Goal: Entertainment & Leisure: Consume media (video, audio)

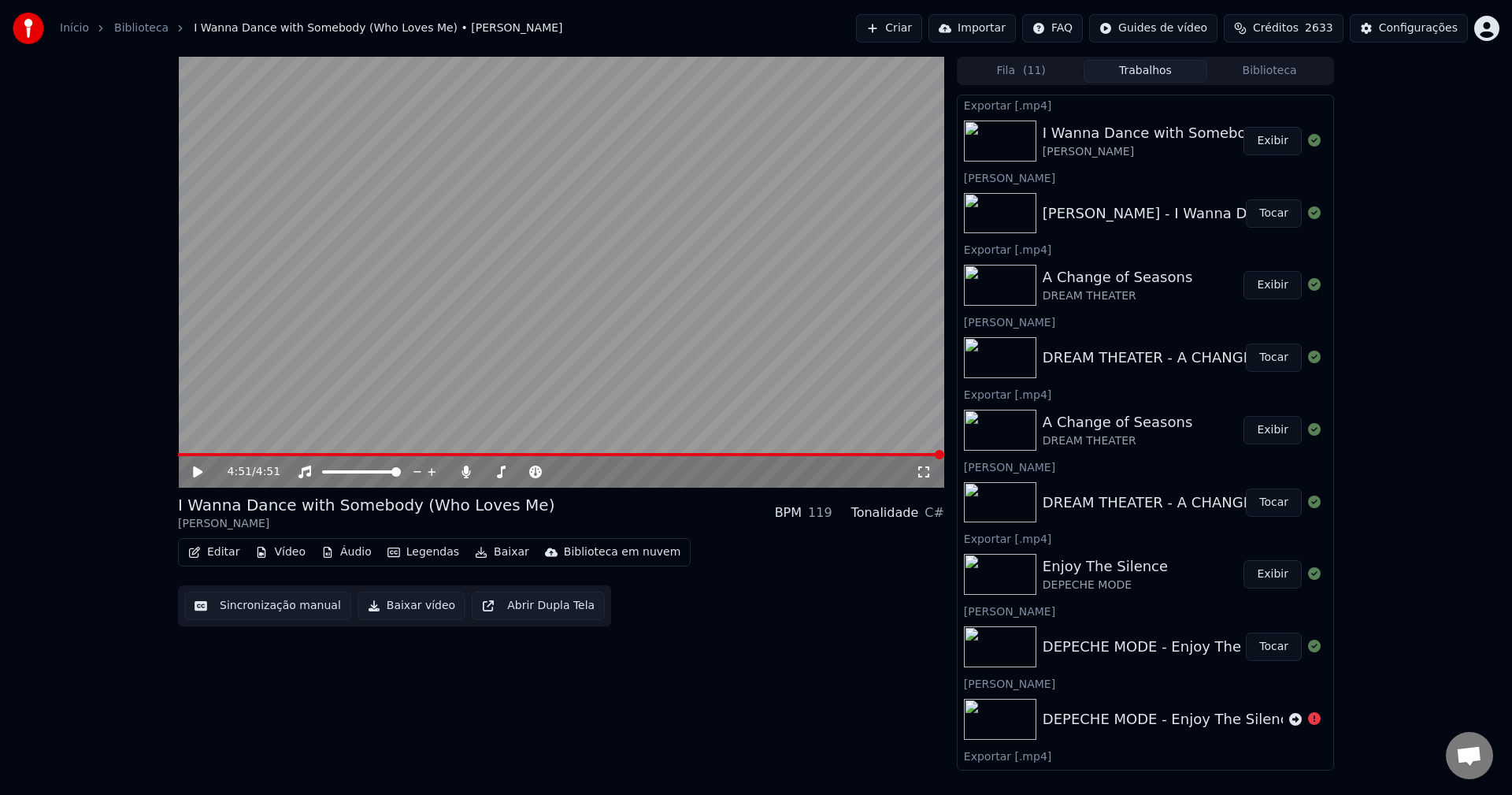
click at [889, 30] on button "Criar" at bounding box center [889, 28] width 66 height 28
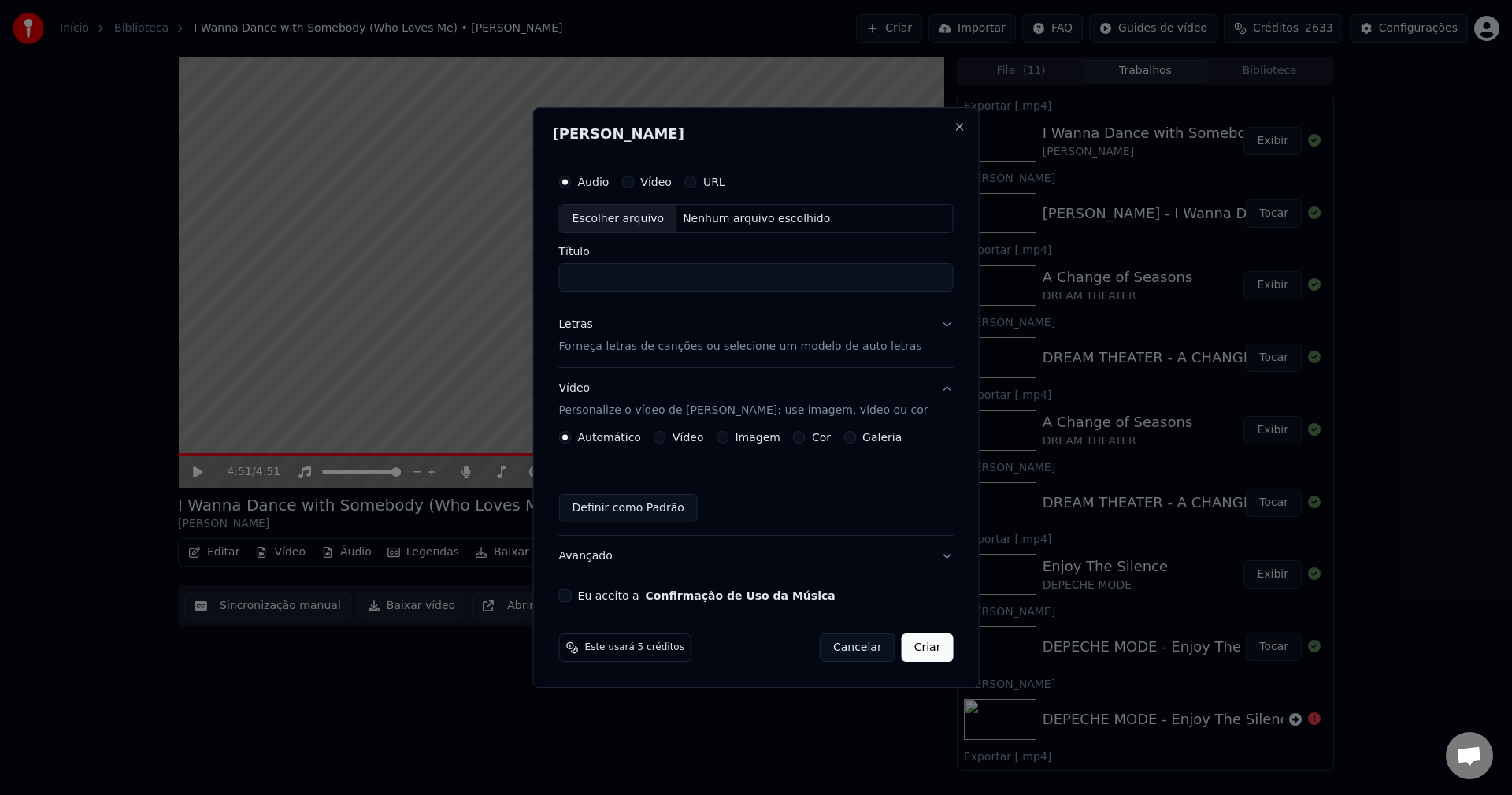
click at [637, 217] on div "Escolher arquivo" at bounding box center [618, 218] width 118 height 28
type input "**********"
click at [652, 343] on p "Forneça letras de canções ou selecione um modelo de auto letras" at bounding box center [740, 347] width 363 height 16
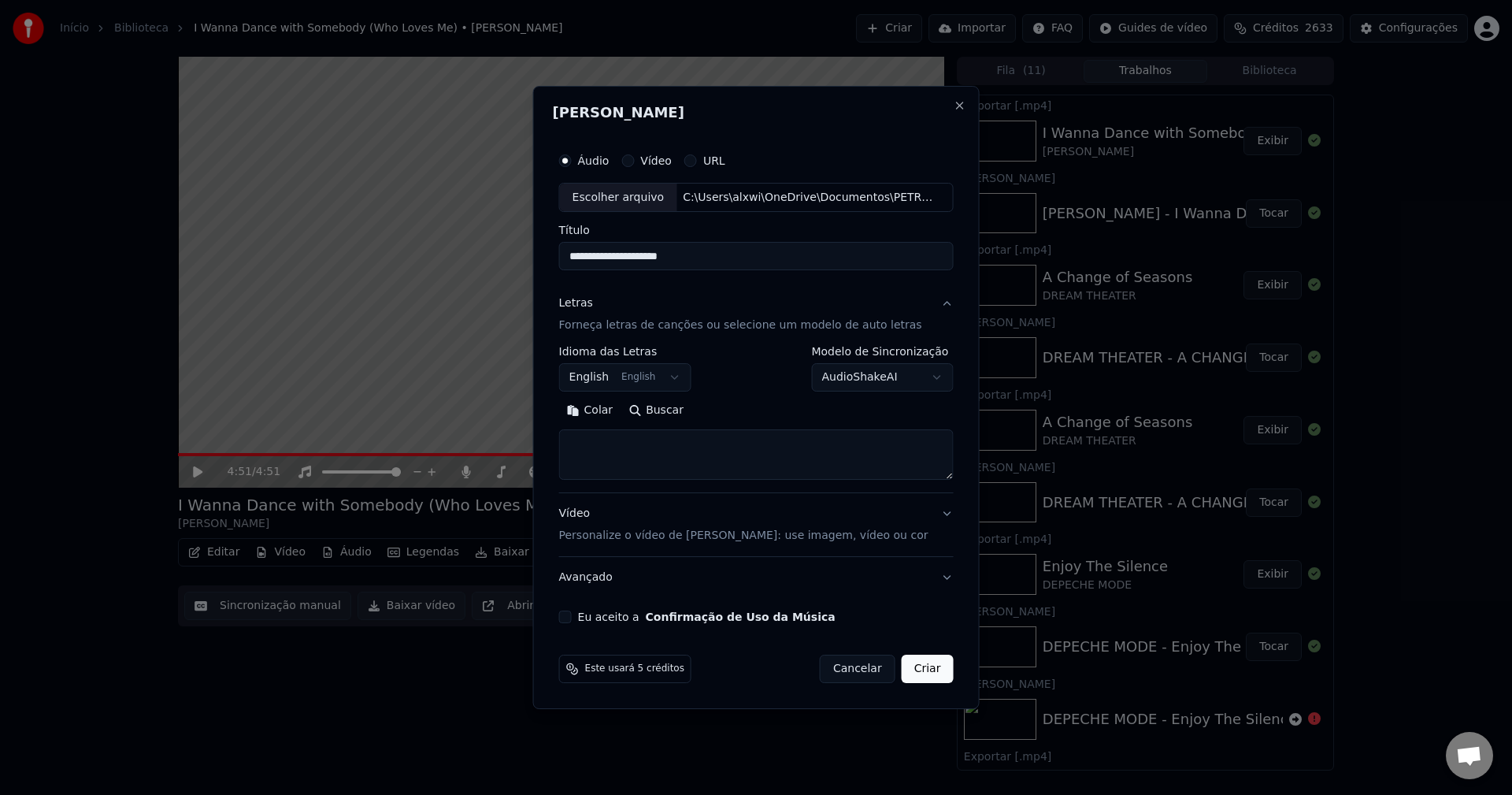
click at [635, 437] on textarea at bounding box center [756, 455] width 395 height 50
paste textarea "**********"
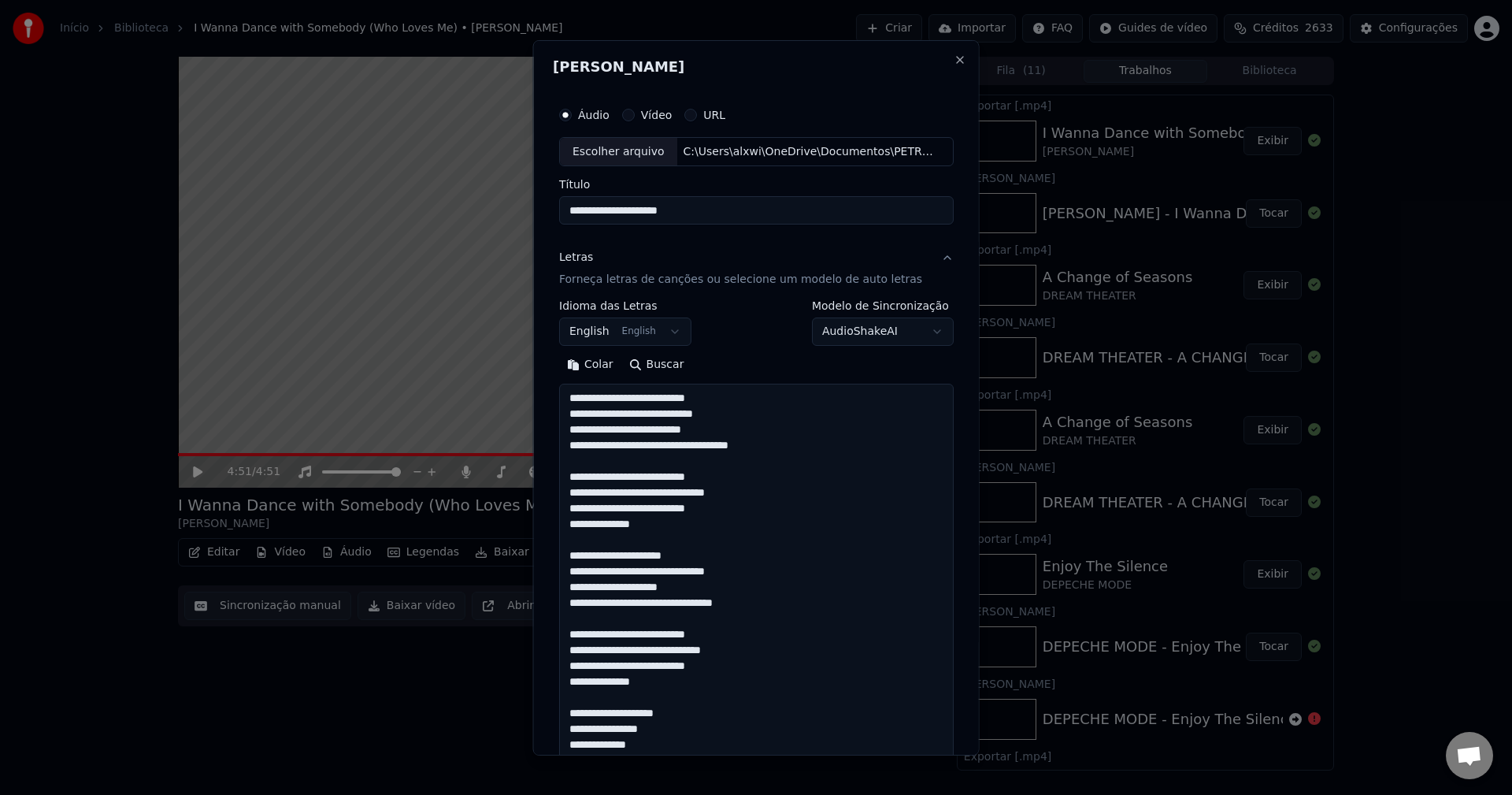
scroll to position [729, 0]
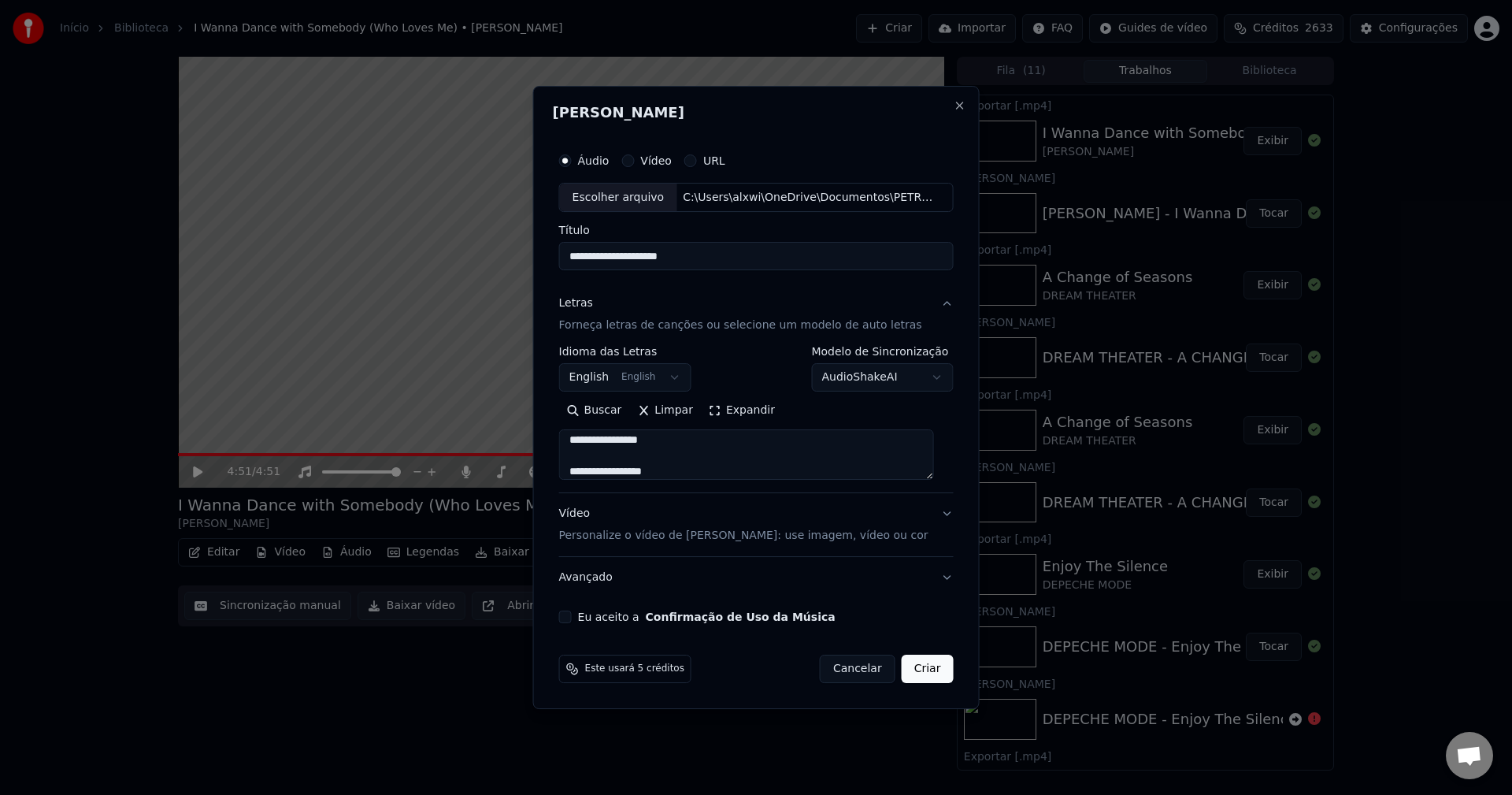
type textarea "**********"
click at [610, 536] on p "Personalize o vídeo de [PERSON_NAME]: use imagem, vídeo ou cor" at bounding box center [743, 536] width 369 height 16
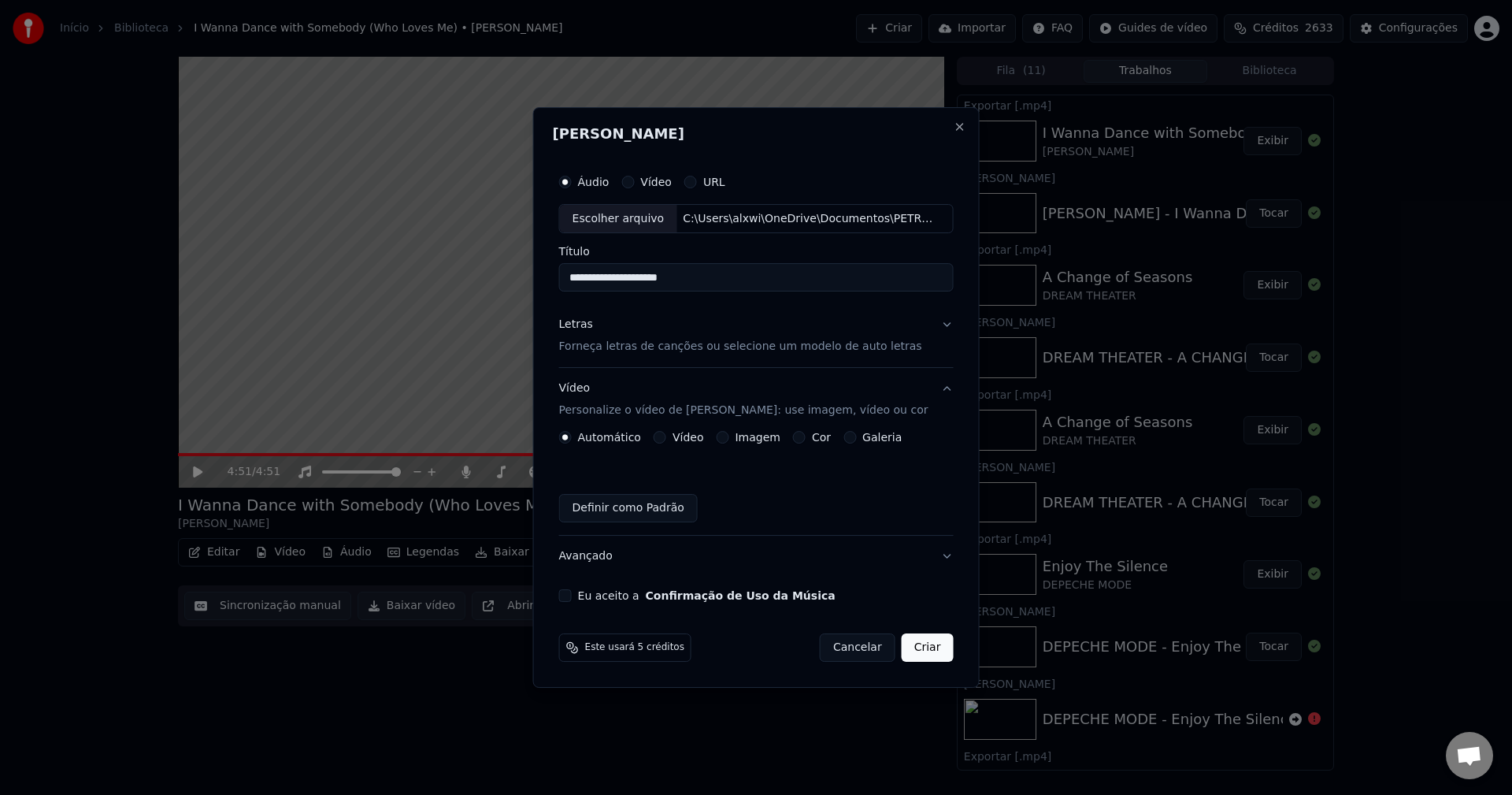
click at [728, 438] on button "Imagem" at bounding box center [722, 438] width 13 height 13
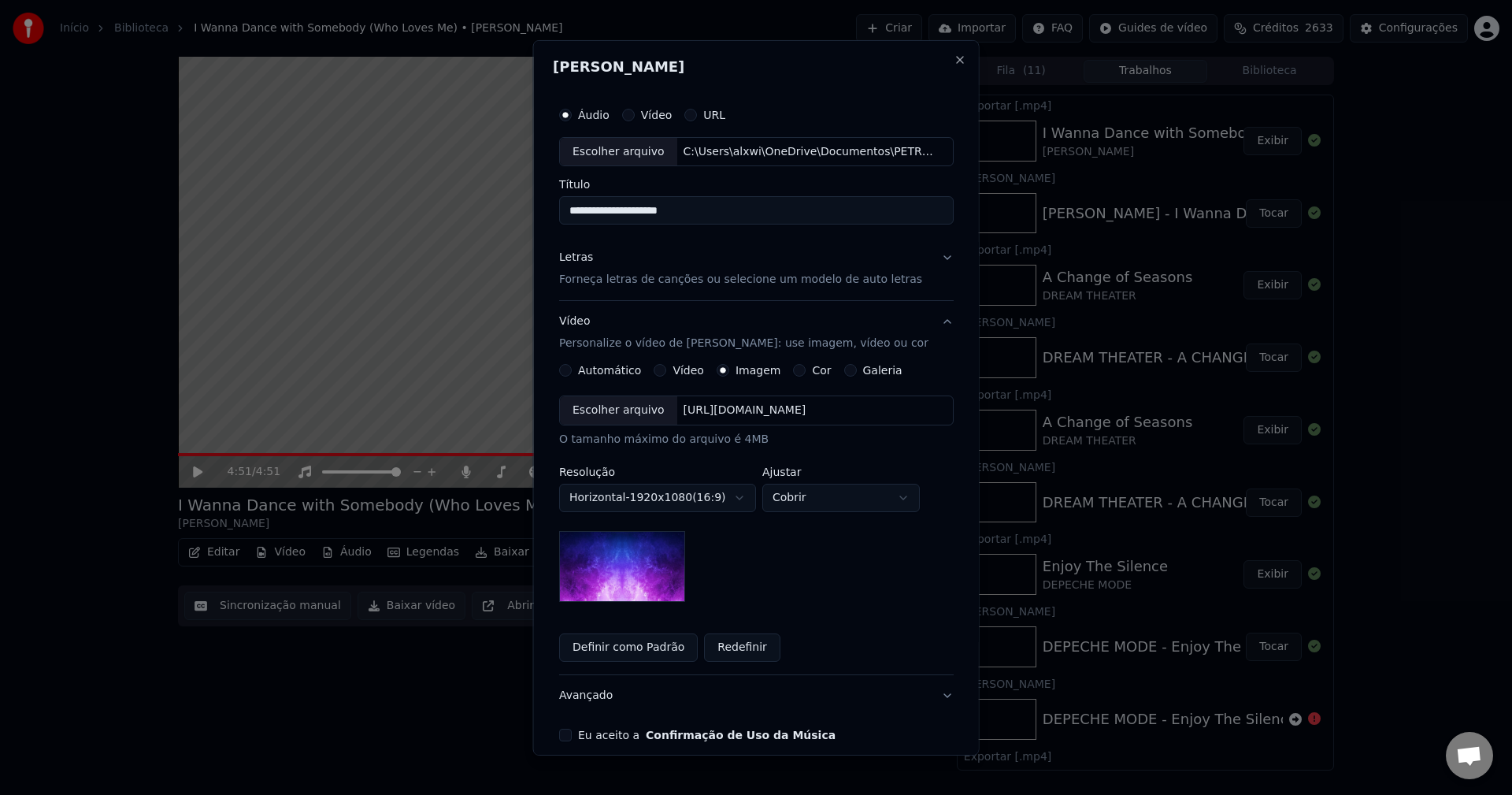
click at [619, 411] on div "Escolher arquivo" at bounding box center [618, 411] width 118 height 28
click at [568, 736] on button "Eu aceito a Confirmação de Uso da Música" at bounding box center [565, 735] width 13 height 13
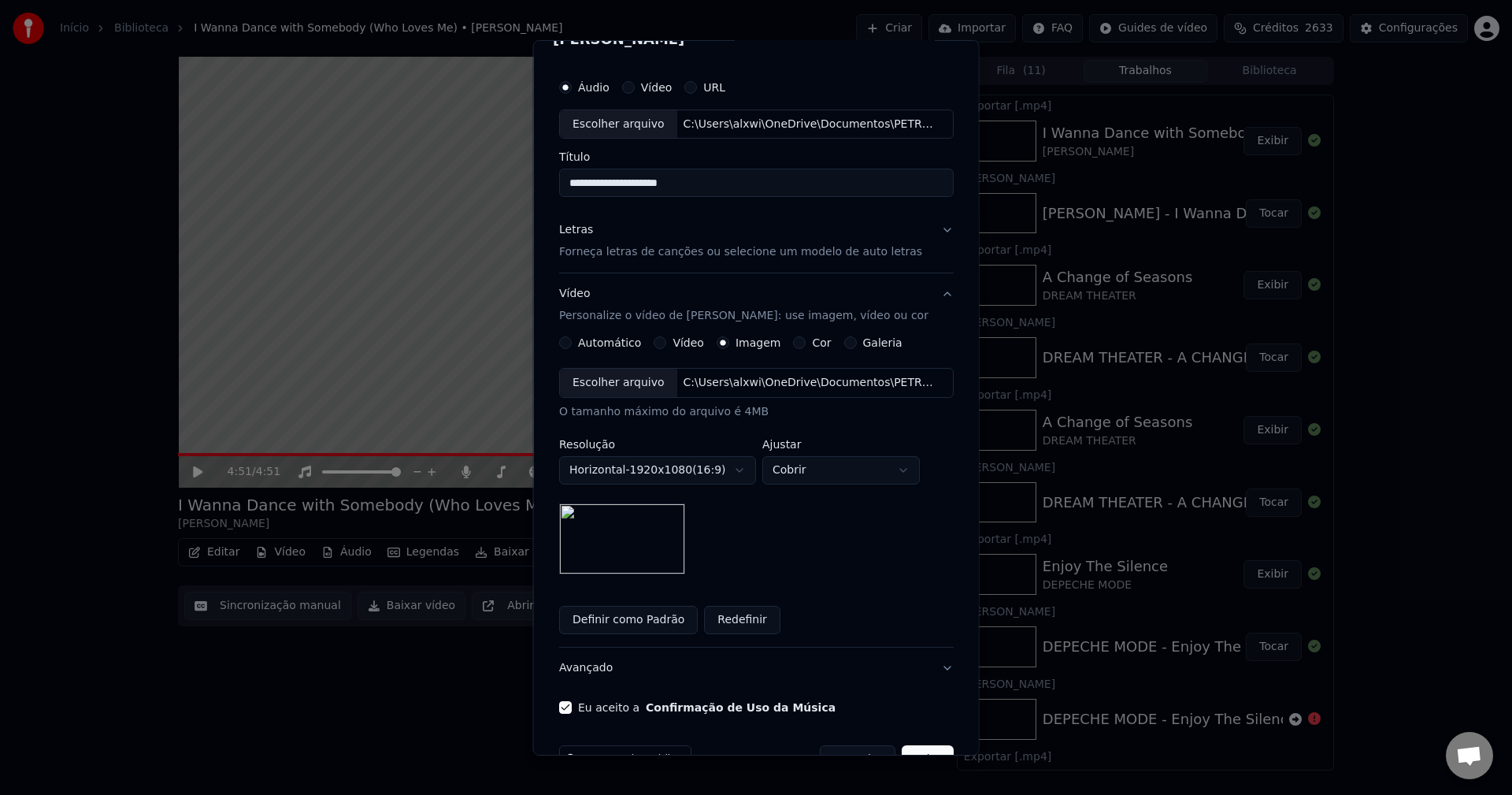
scroll to position [72, 0]
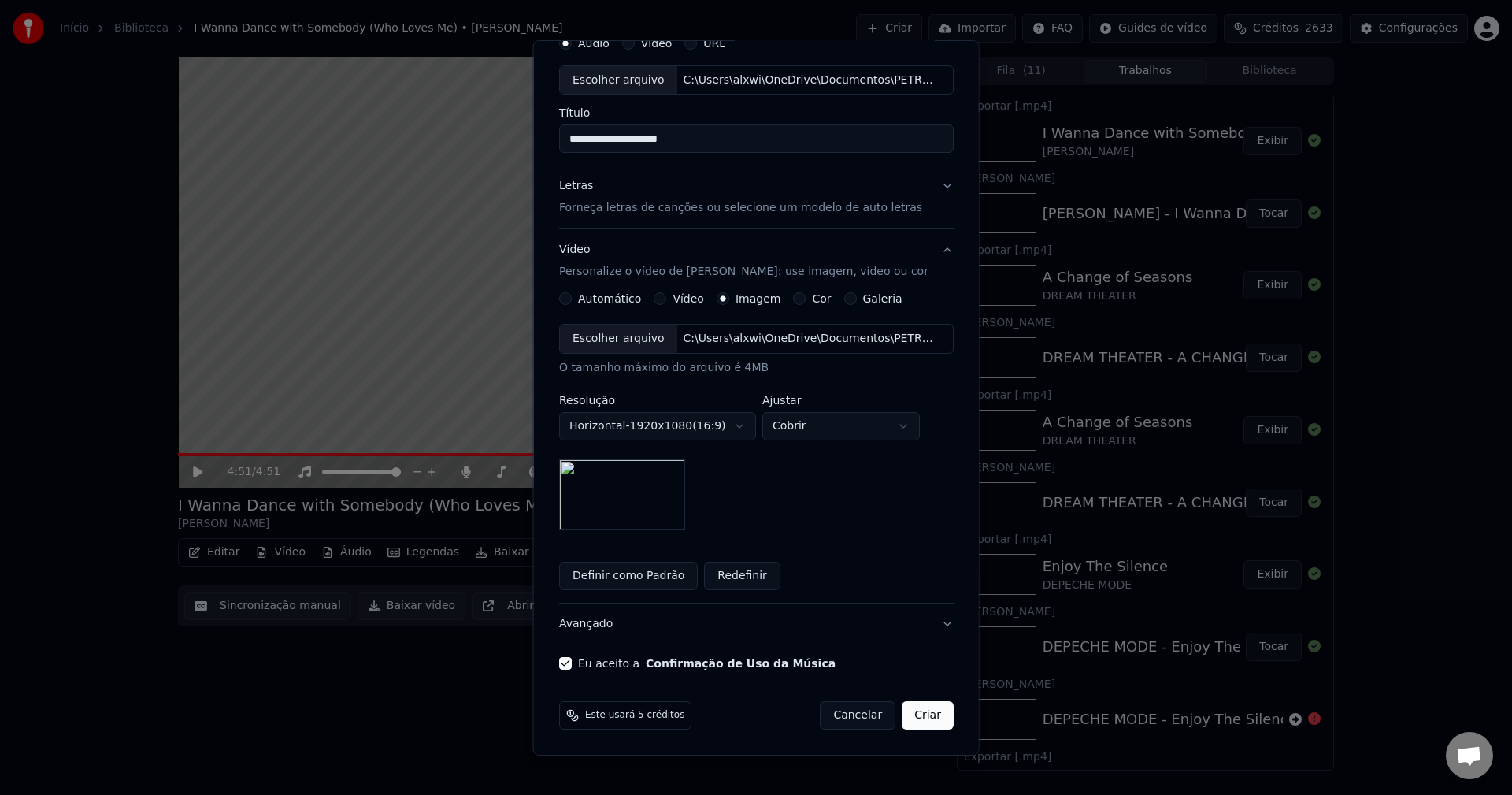
click at [917, 716] on button "Criar" at bounding box center [928, 715] width 52 height 28
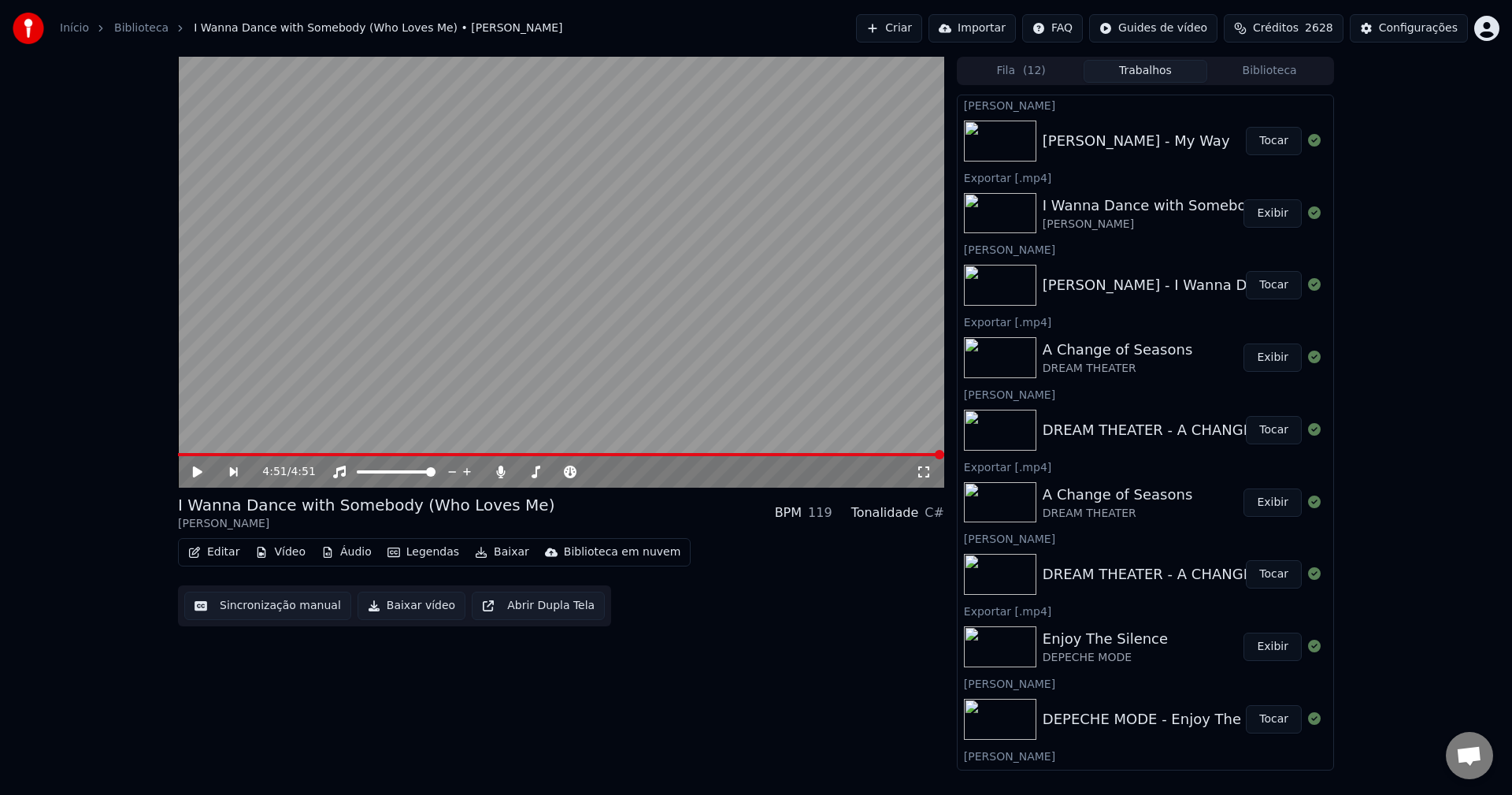
click at [1260, 139] on button "Tocar" at bounding box center [1273, 141] width 56 height 28
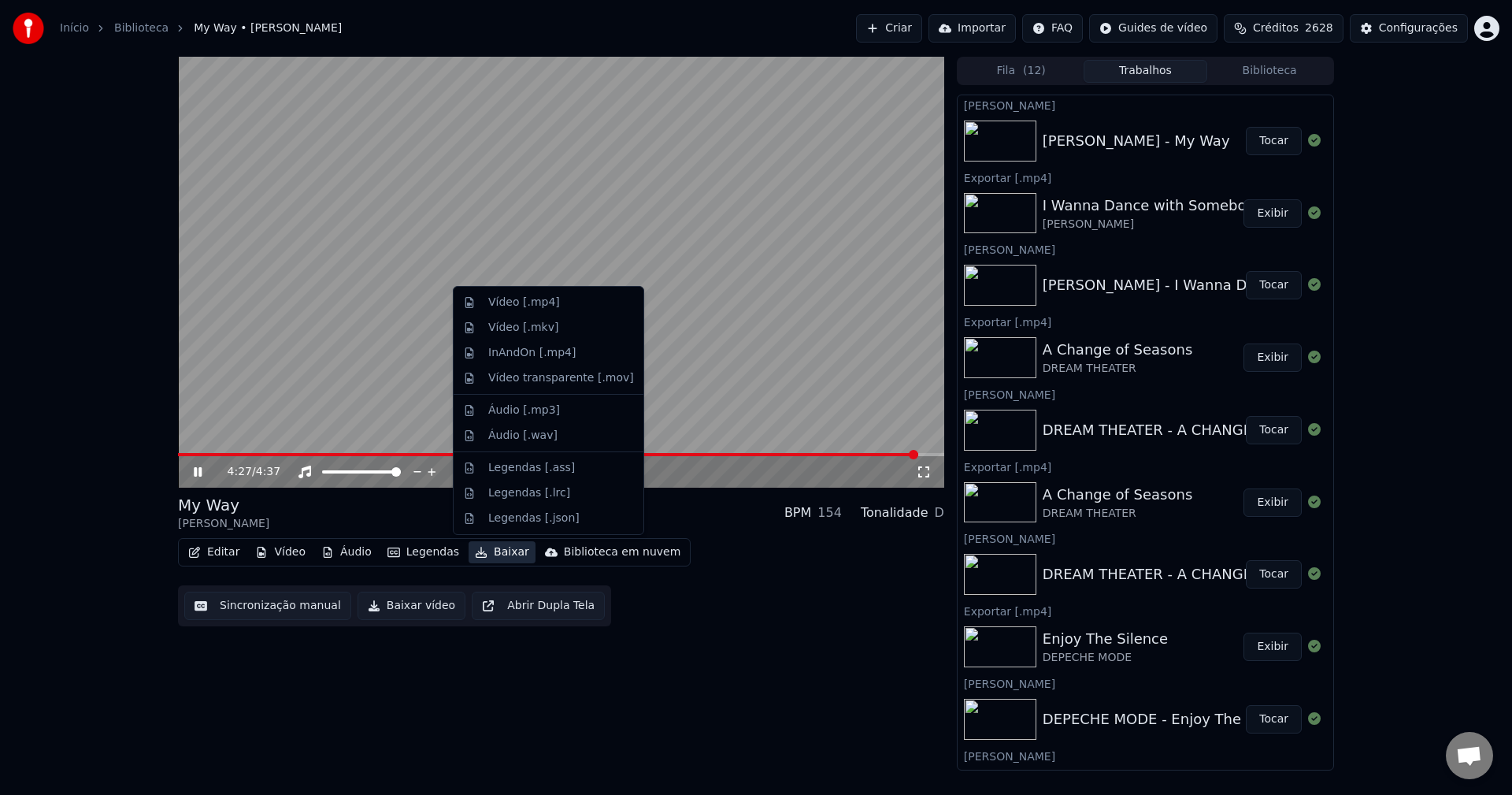
click at [480, 551] on button "Baixar" at bounding box center [502, 552] width 67 height 22
click at [540, 303] on div "Vídeo [.mp4]" at bounding box center [523, 302] width 72 height 16
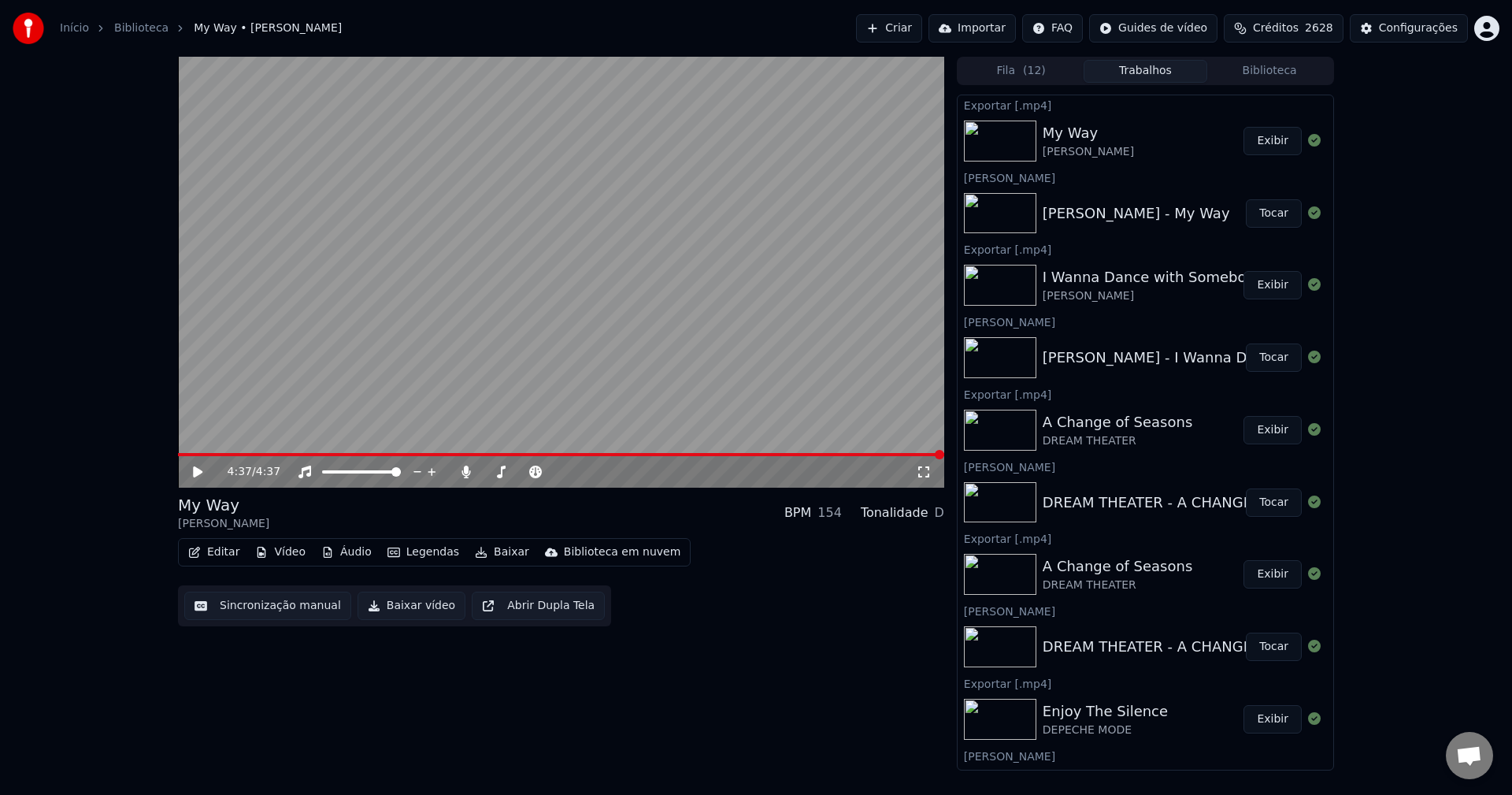
click at [897, 28] on button "Criar" at bounding box center [889, 28] width 66 height 28
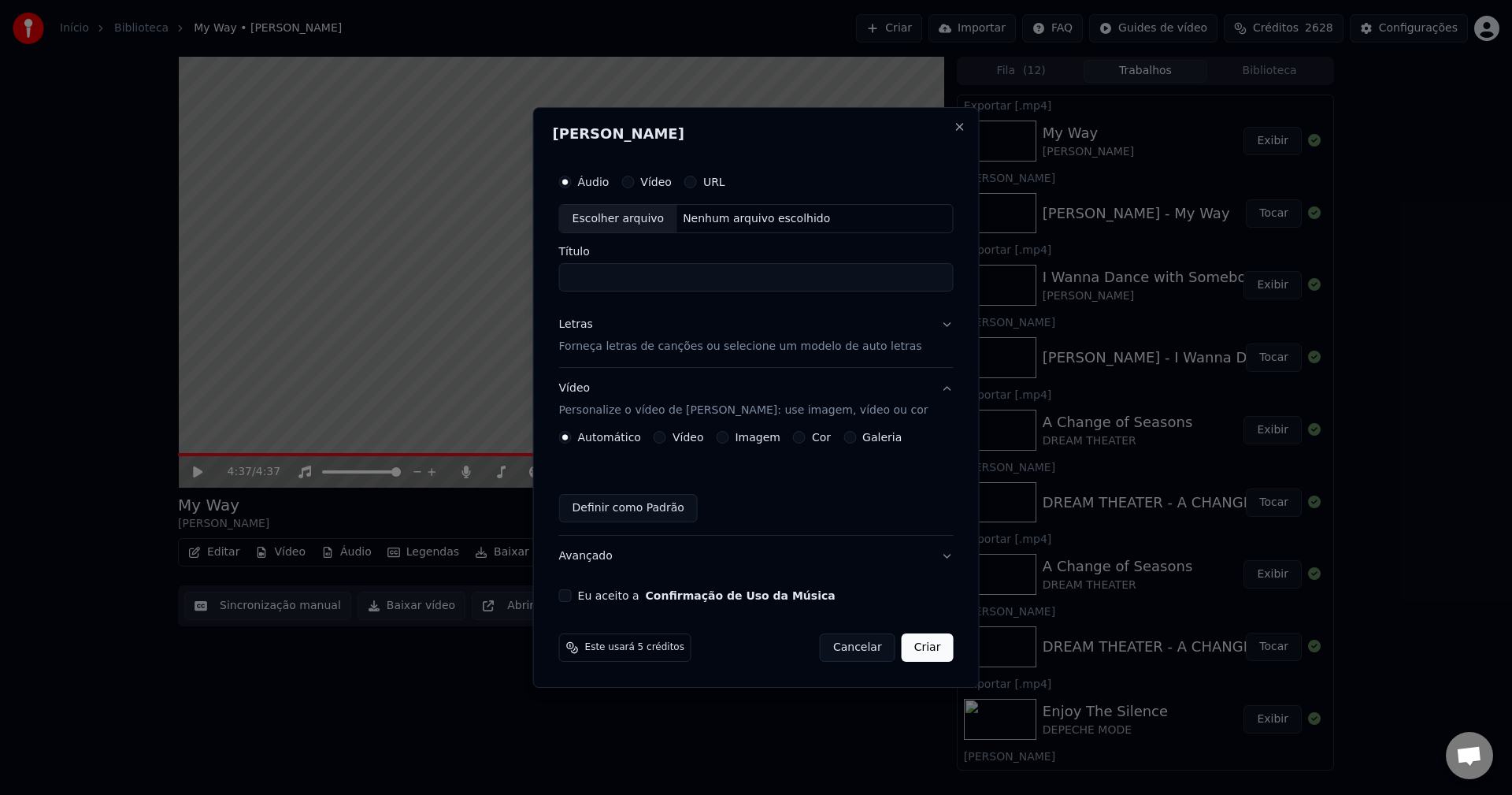
click at [627, 220] on div "Escolher arquivo" at bounding box center [618, 218] width 118 height 28
type input "**********"
click at [646, 350] on p "Forneça letras de canções ou selecione um modelo de auto letras" at bounding box center [740, 347] width 363 height 16
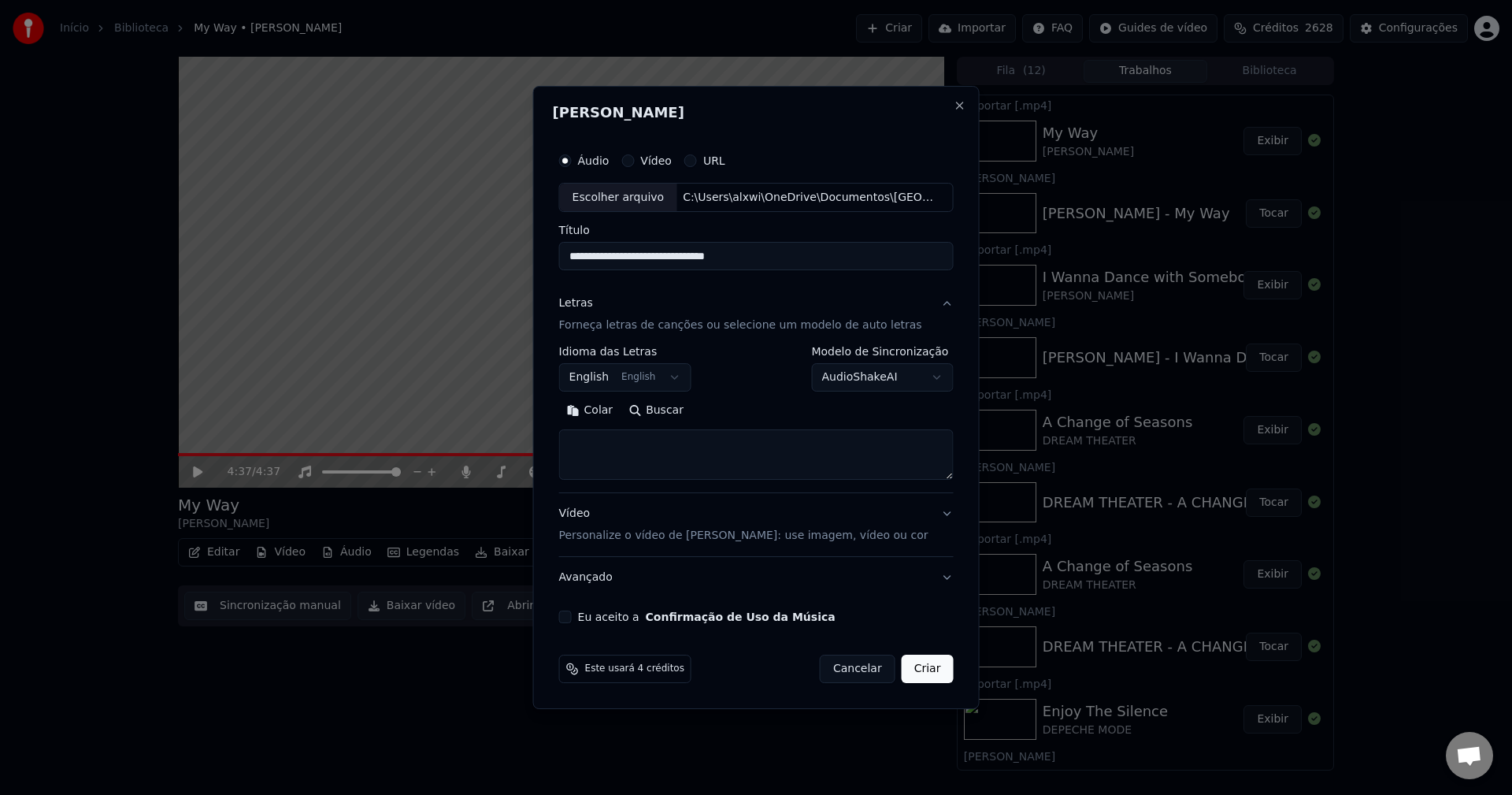
click at [628, 450] on textarea at bounding box center [756, 455] width 395 height 50
paste textarea "**********"
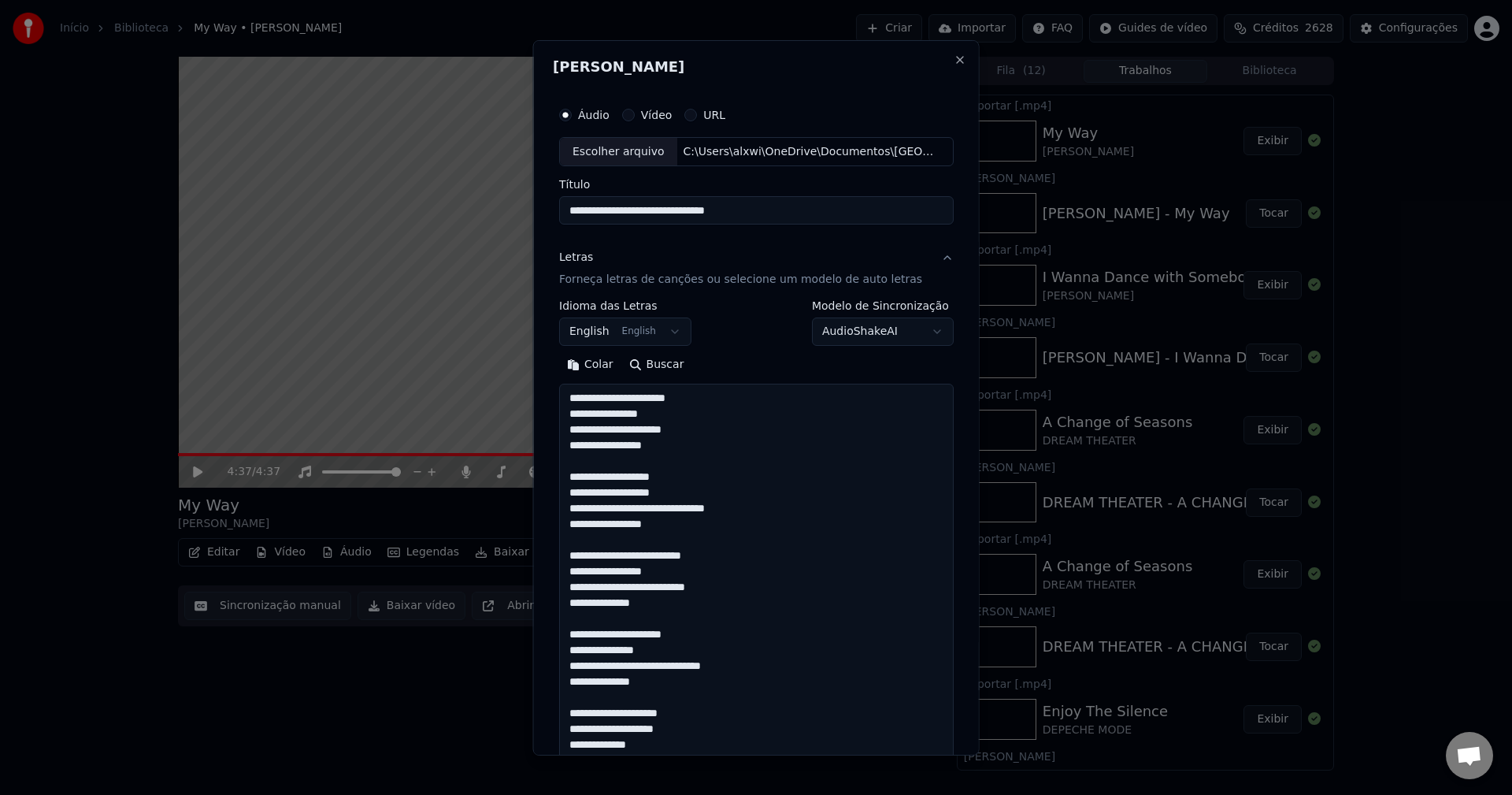
scroll to position [649, 0]
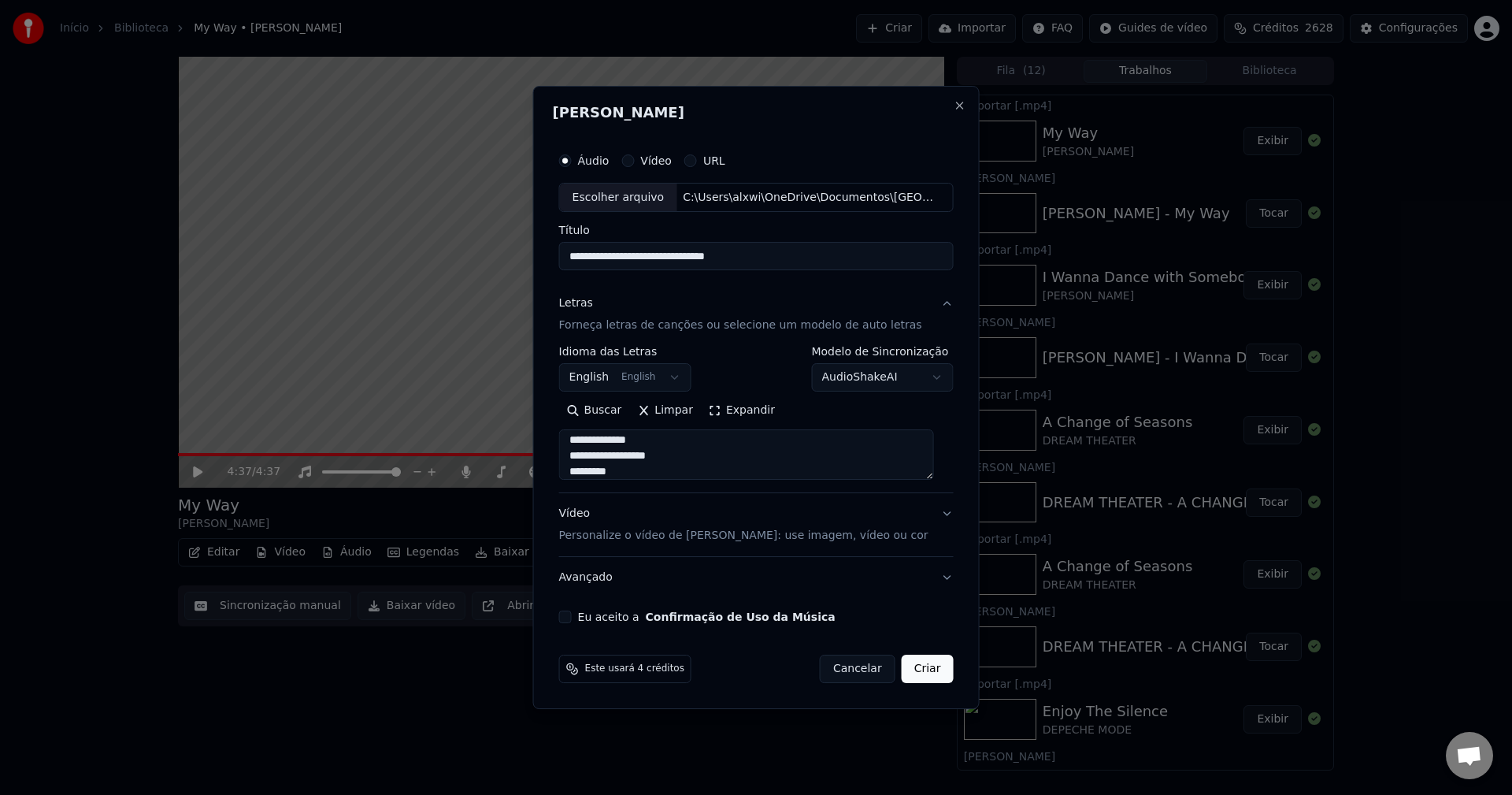
type textarea "**********"
click at [600, 533] on p "Personalize o vídeo de [PERSON_NAME]: use imagem, vídeo ou cor" at bounding box center [743, 536] width 369 height 16
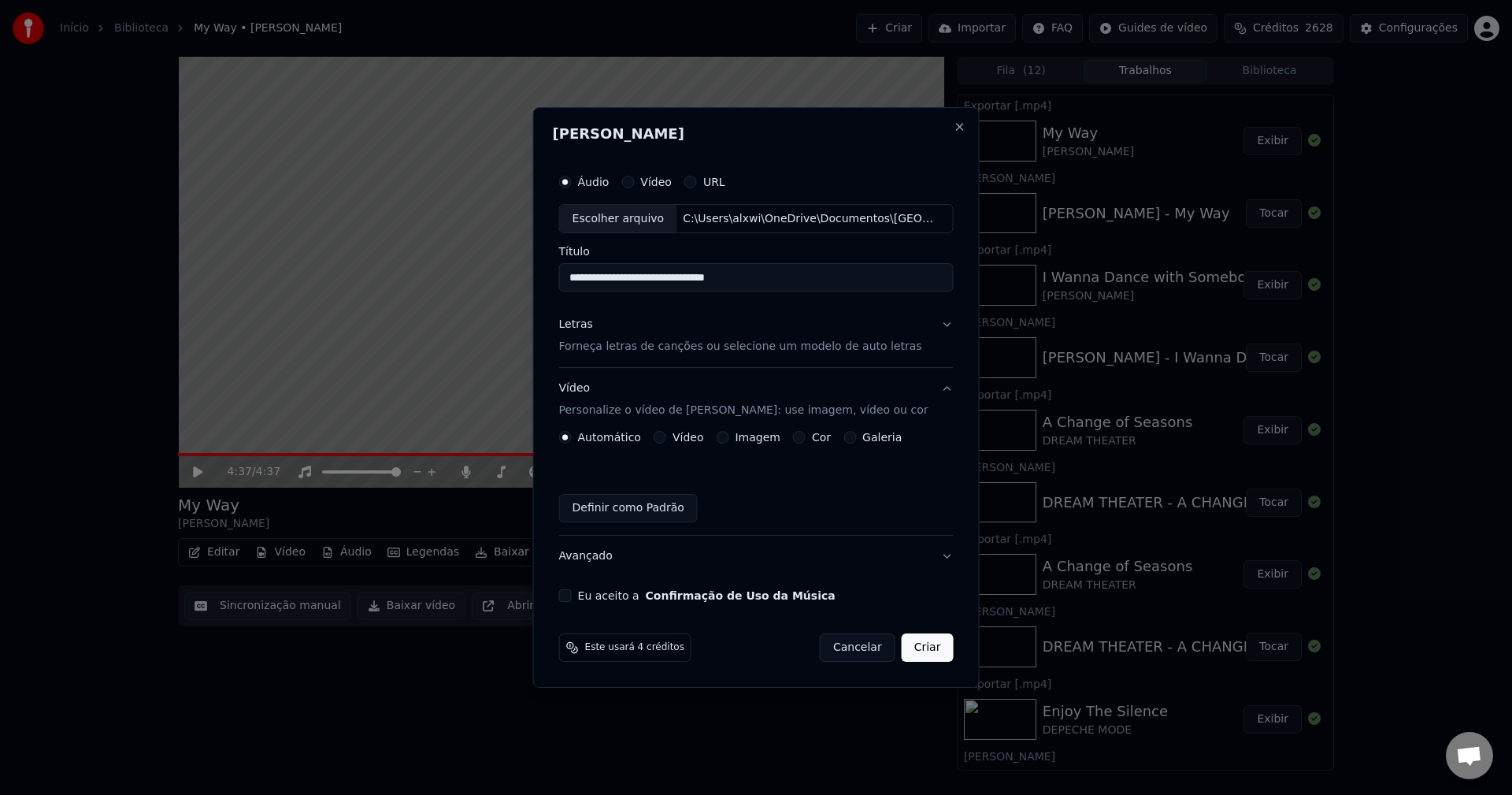
click at [728, 438] on button "Imagem" at bounding box center [722, 438] width 13 height 13
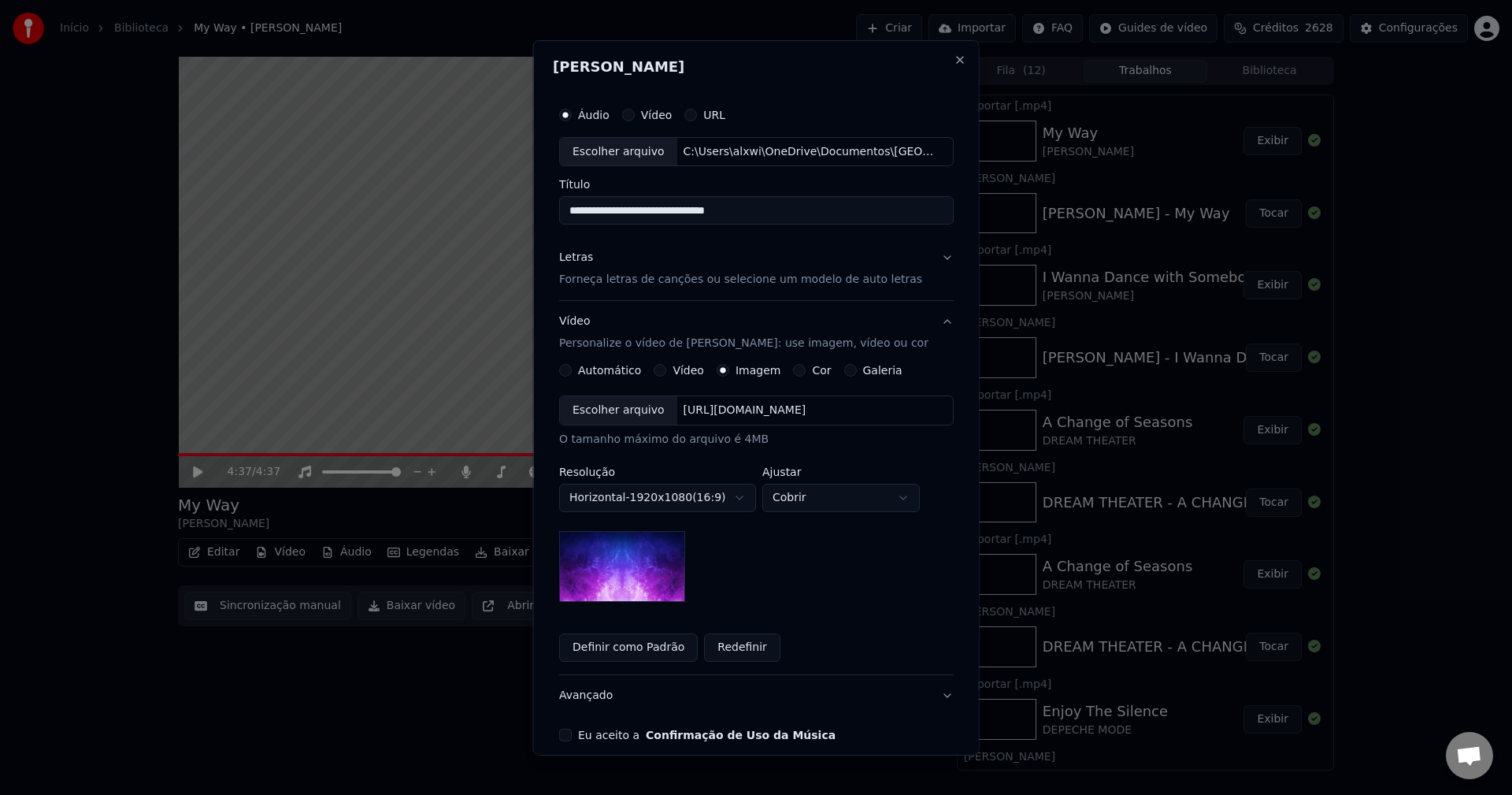
click at [596, 412] on div "Escolher arquivo" at bounding box center [618, 411] width 118 height 28
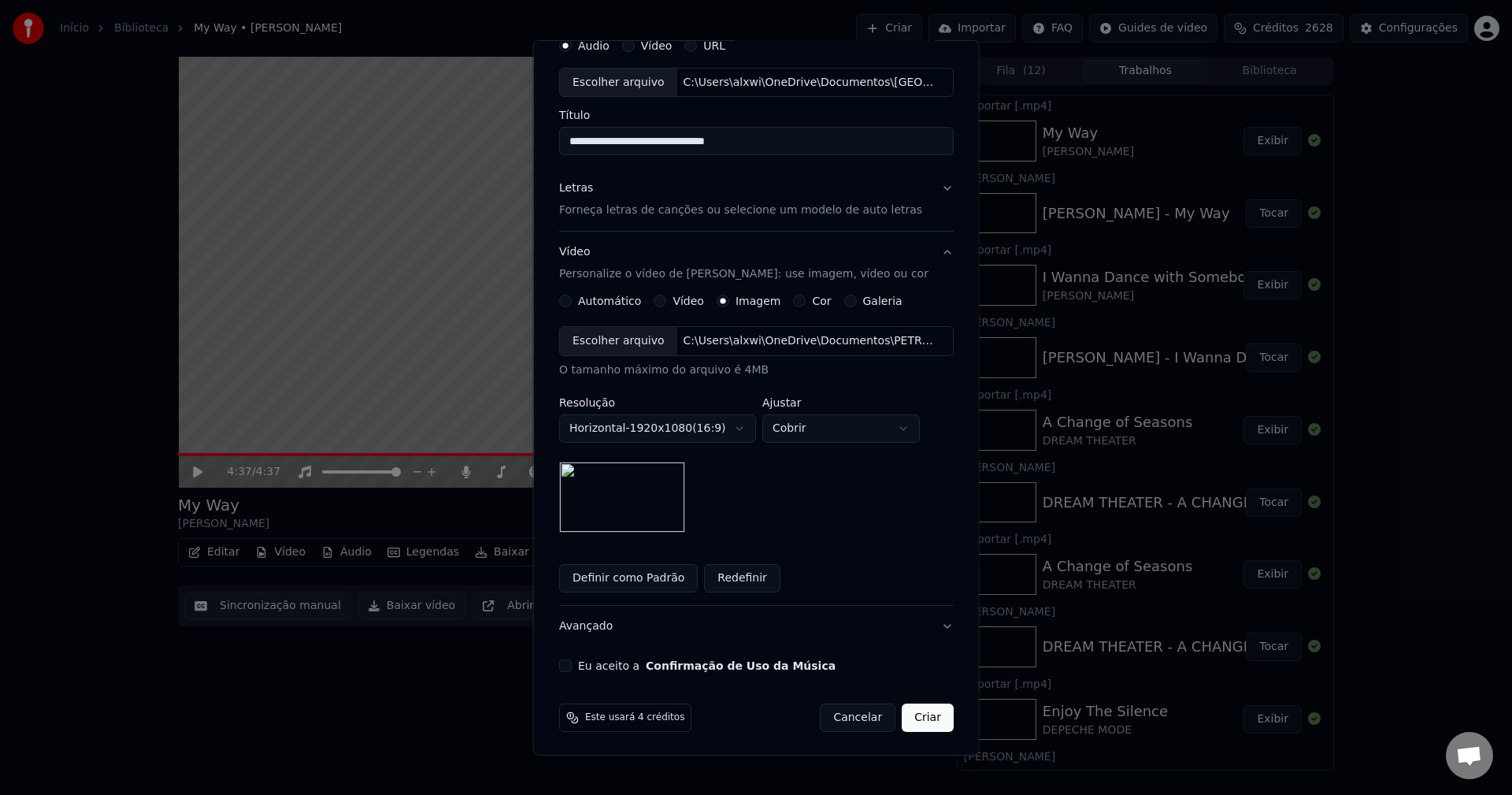
scroll to position [72, 0]
click at [568, 663] on button "Eu aceito a Confirmação de Uso da Música" at bounding box center [565, 663] width 13 height 13
click at [904, 715] on button "Criar" at bounding box center [928, 715] width 52 height 28
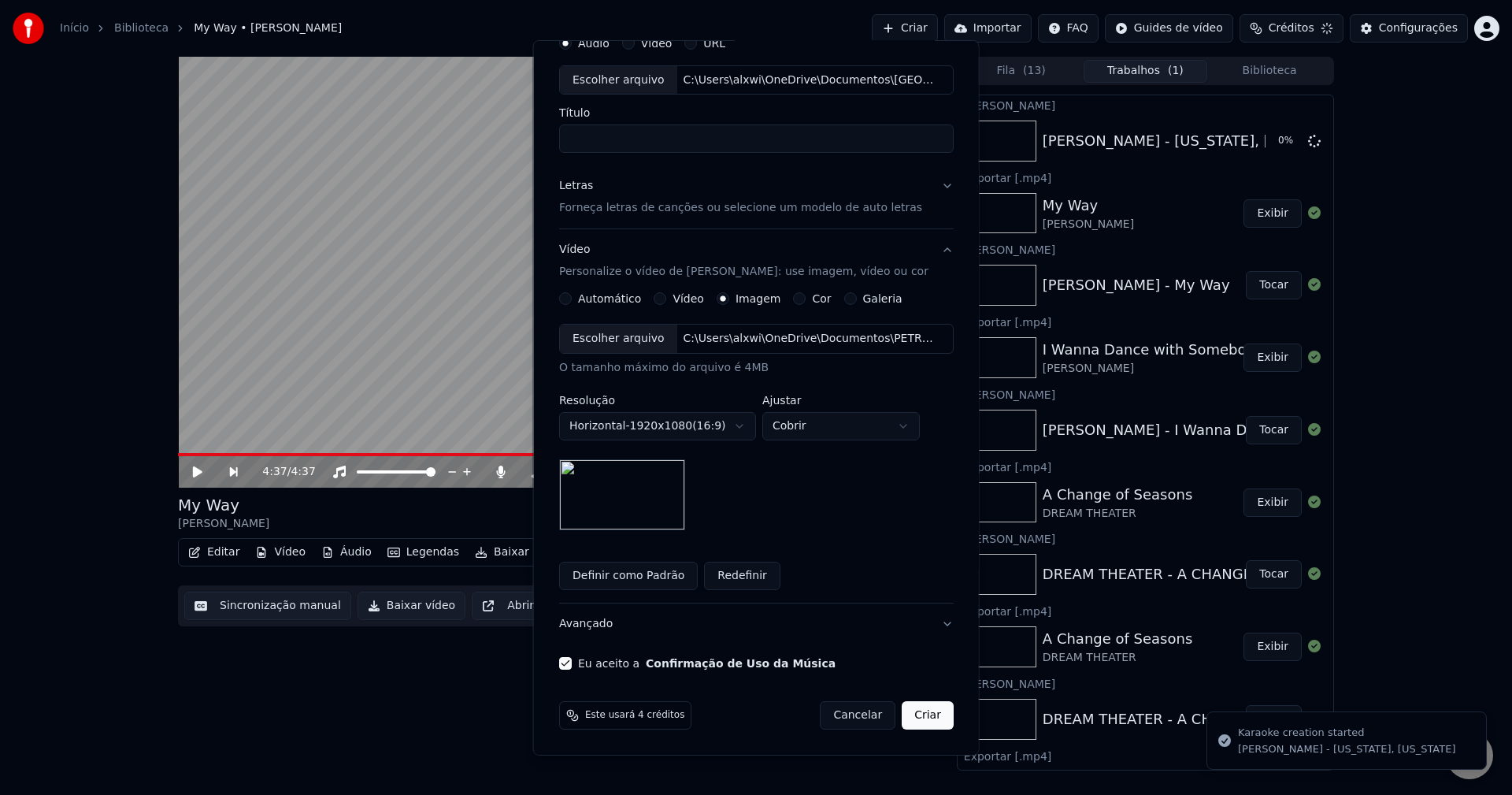
scroll to position [0, 0]
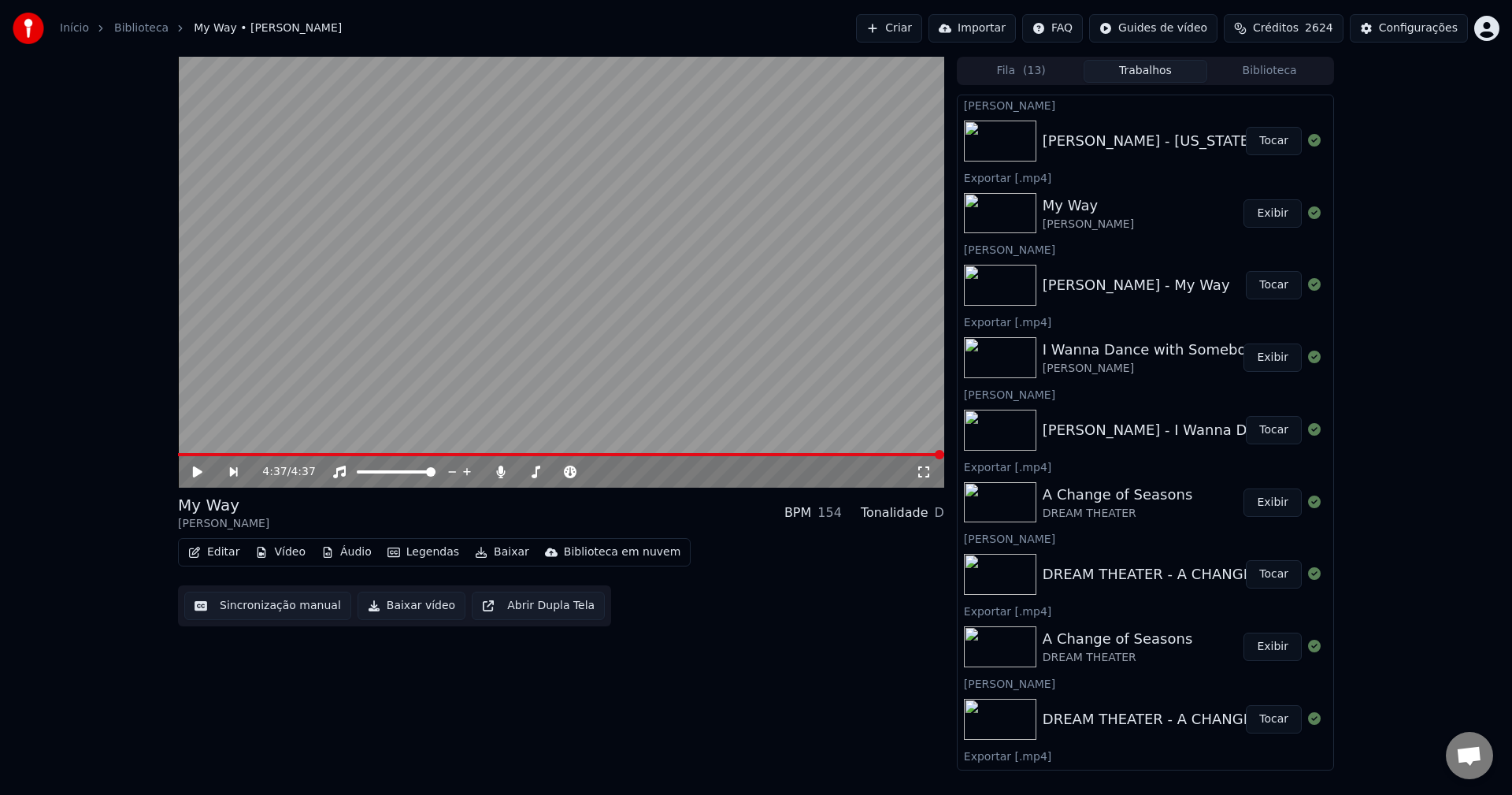
click at [1258, 141] on button "Tocar" at bounding box center [1273, 141] width 56 height 28
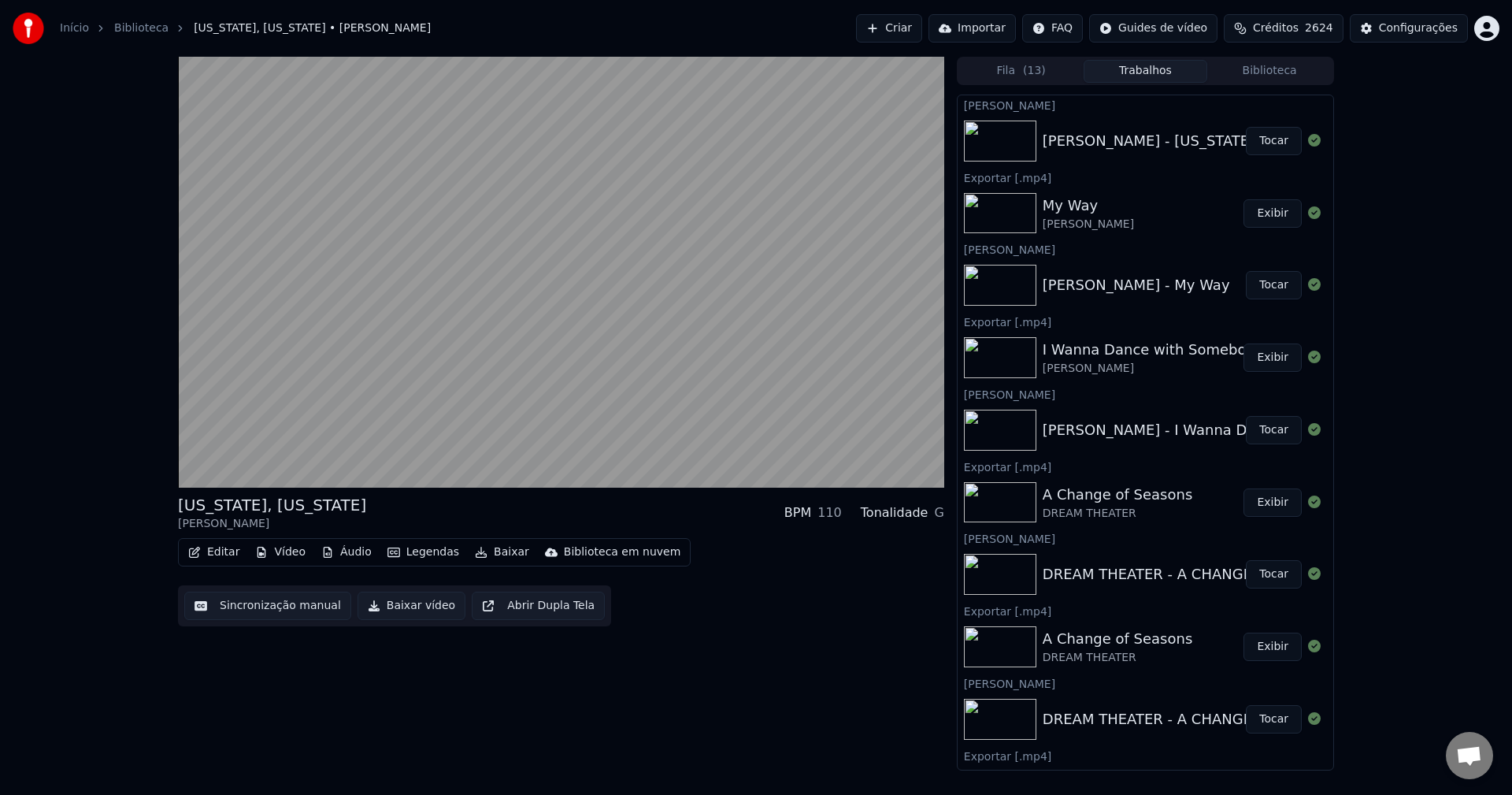
click at [488, 549] on button "Baixar" at bounding box center [502, 552] width 67 height 22
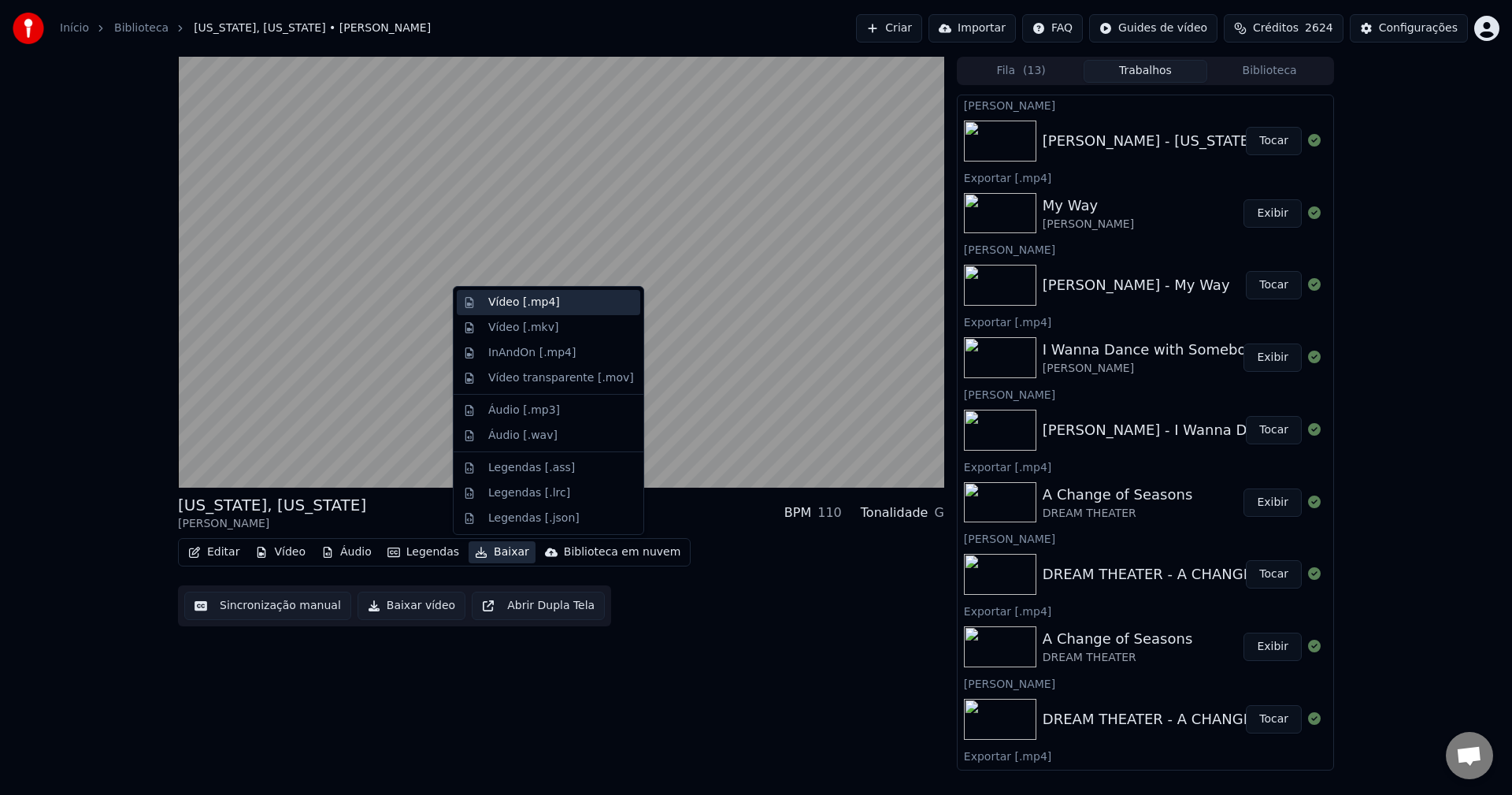
click at [550, 302] on div "Vídeo [.mp4]" at bounding box center [523, 302] width 72 height 16
